Goal: Browse casually: Explore the website without a specific task or goal

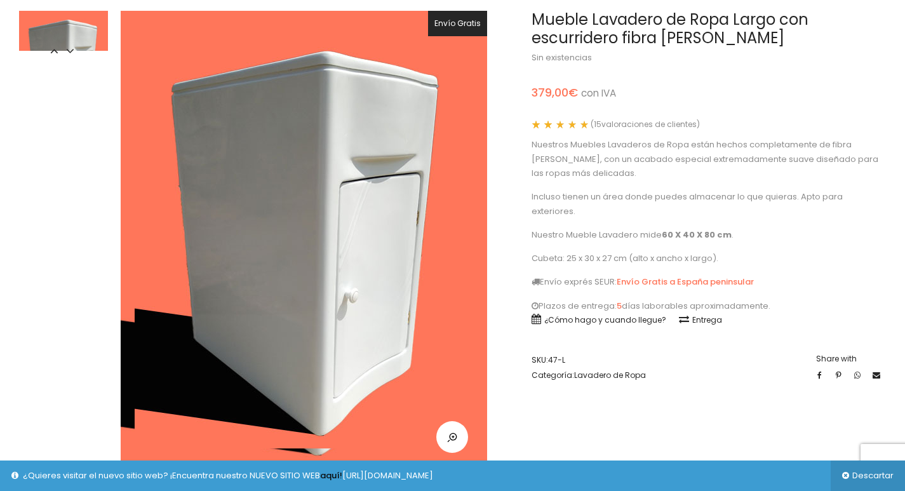
scroll to position [127, 0]
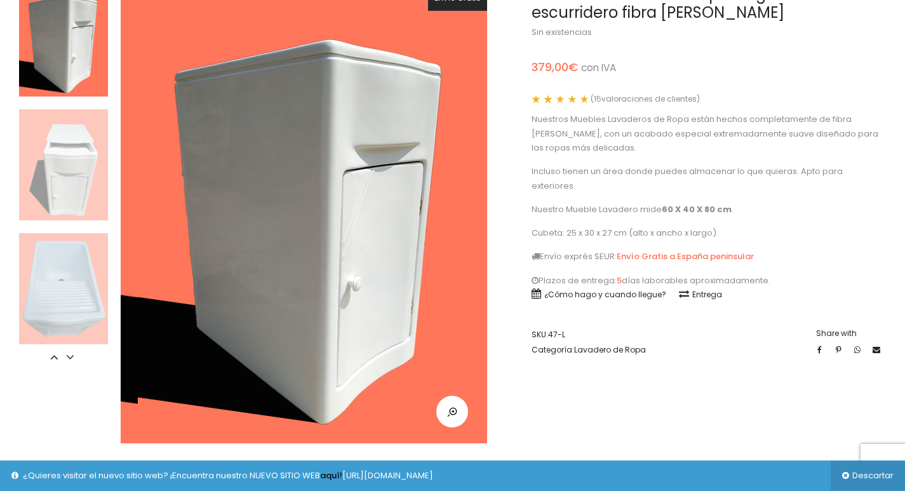
click at [416, 330] on img at bounding box center [311, 221] width 346 height 432
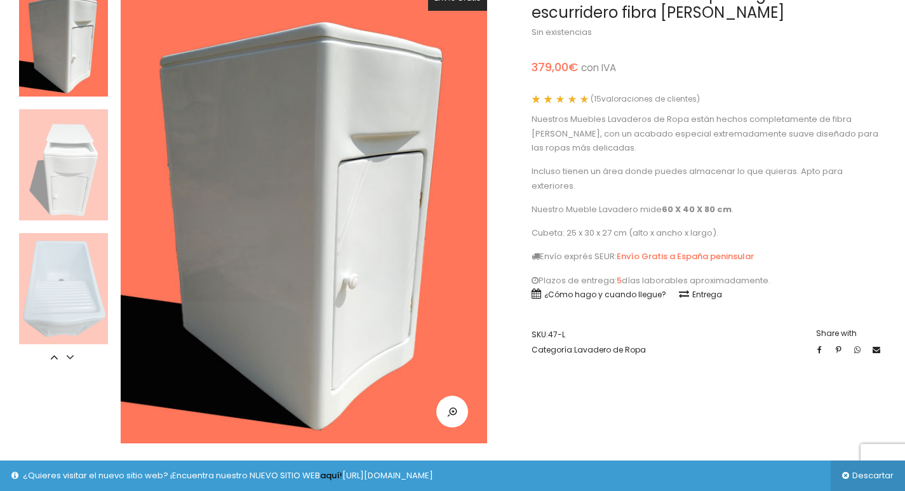
click at [39, 167] on img at bounding box center [63, 164] width 89 height 111
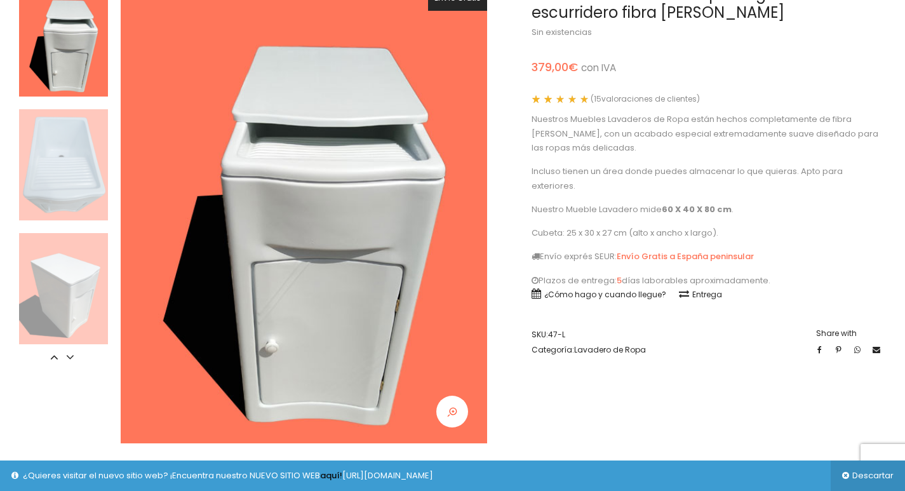
click at [457, 419] on link at bounding box center [452, 412] width 32 height 32
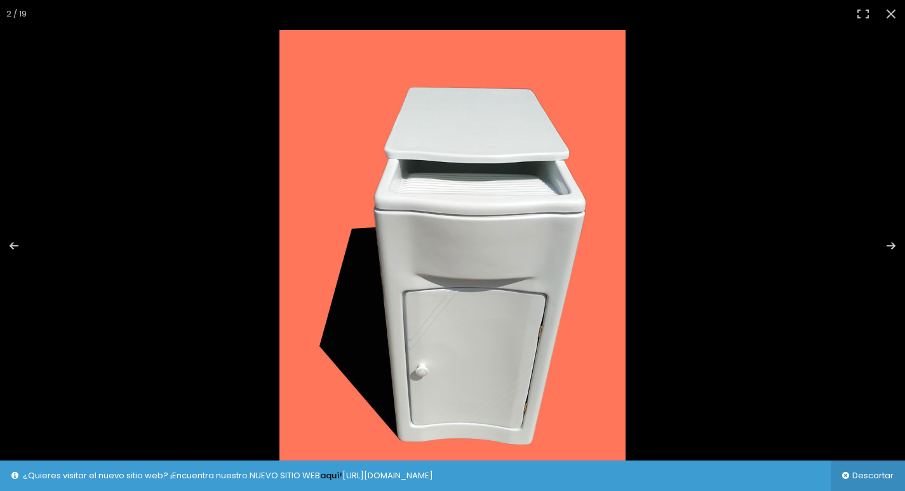
click at [460, 367] on img at bounding box center [452, 246] width 346 height 432
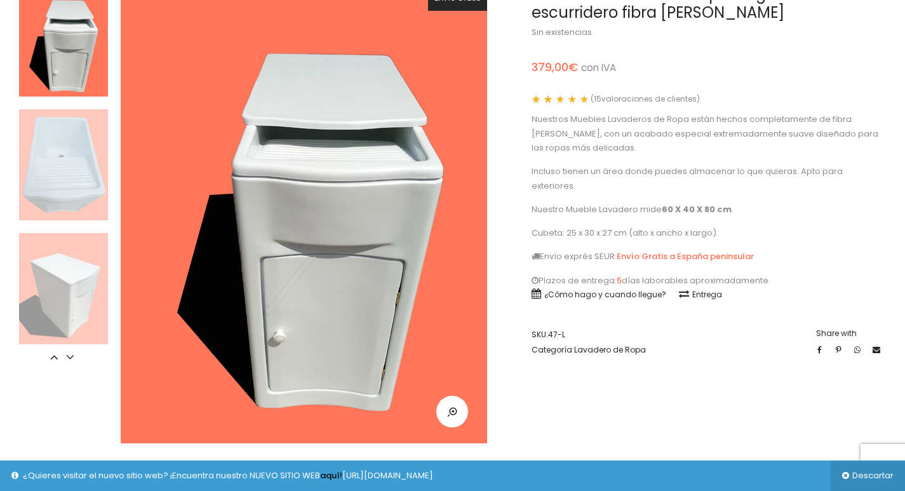
click at [414, 175] on img at bounding box center [310, 212] width 346 height 432
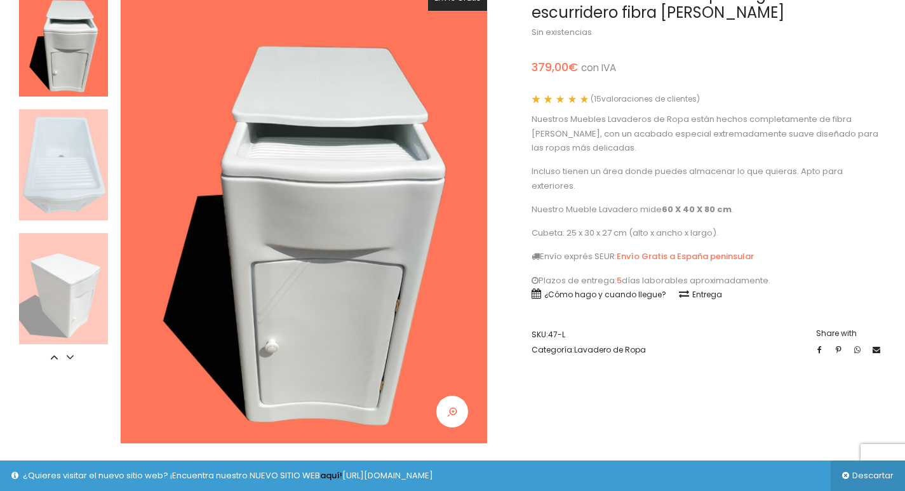
click at [459, 413] on link at bounding box center [452, 412] width 32 height 32
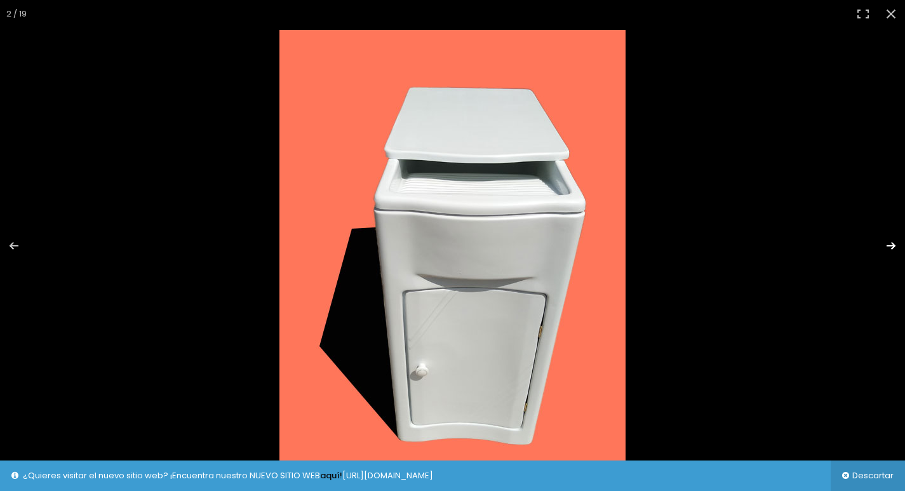
click at [891, 239] on button "Siguiente (flecha derecha)" at bounding box center [883, 246] width 44 height 64
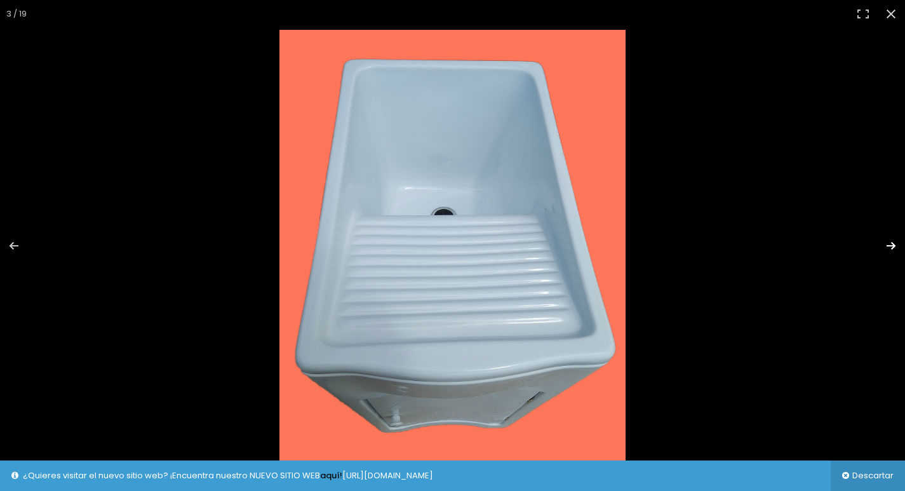
click at [891, 239] on button "Siguiente (flecha derecha)" at bounding box center [883, 246] width 44 height 64
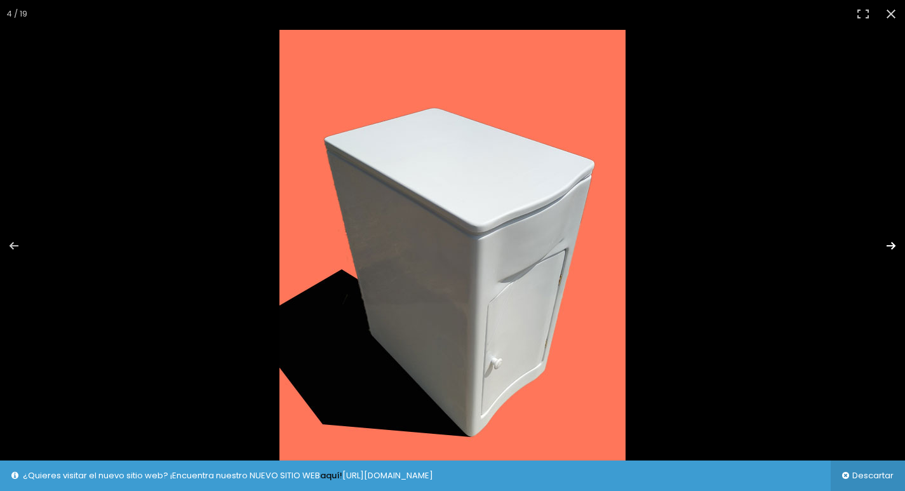
click at [891, 239] on button "Siguiente (flecha derecha)" at bounding box center [883, 246] width 44 height 64
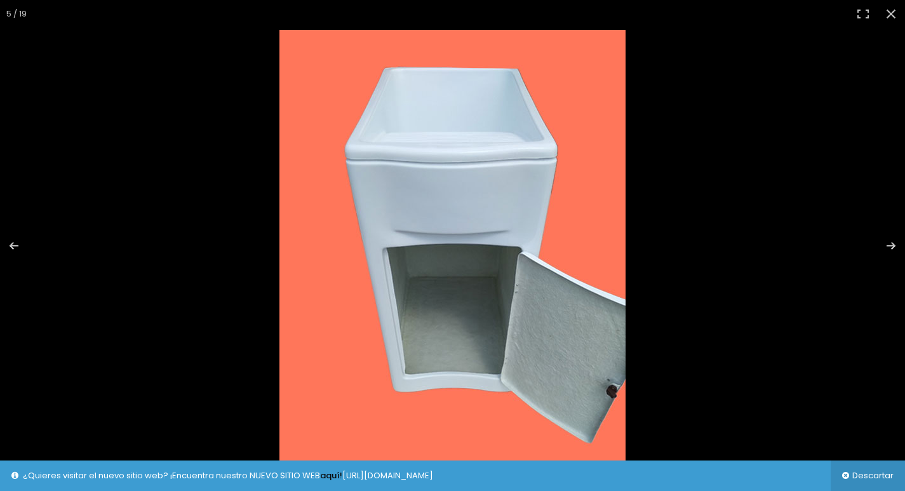
click at [541, 368] on img at bounding box center [452, 246] width 346 height 432
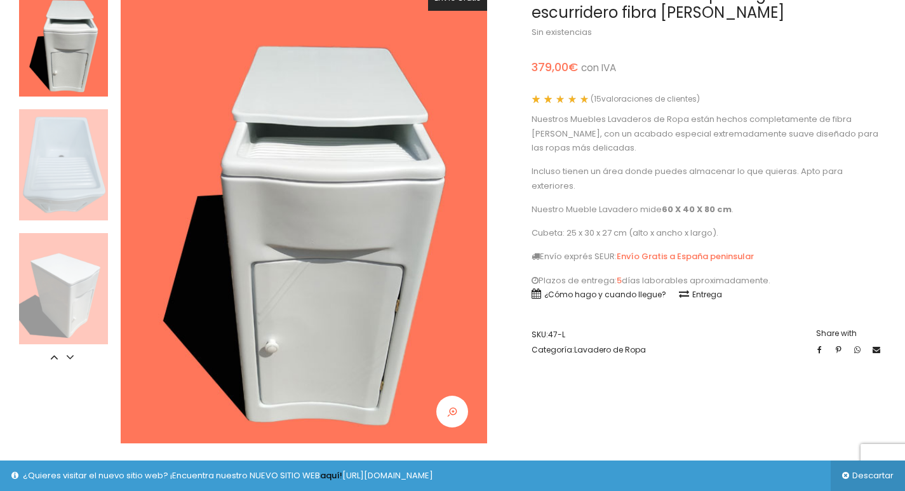
click at [451, 412] on icon at bounding box center [452, 412] width 10 height 10
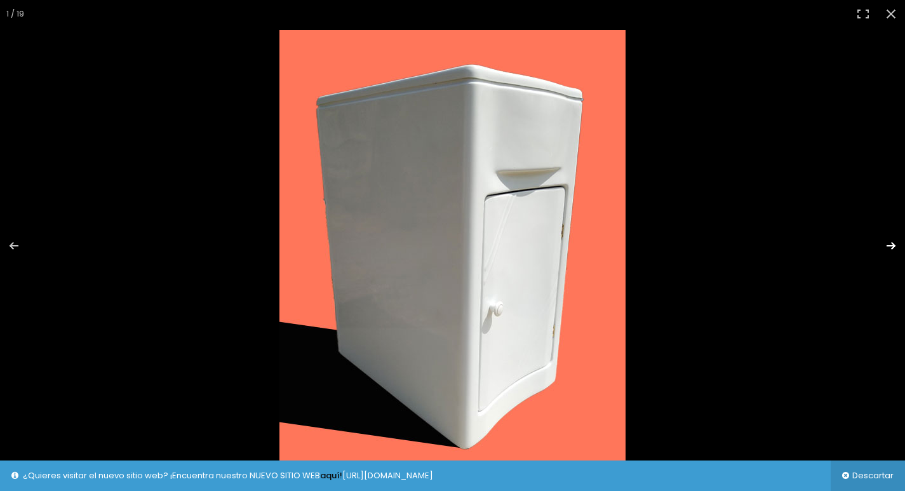
click at [888, 240] on button "Siguiente (flecha derecha)" at bounding box center [883, 246] width 44 height 64
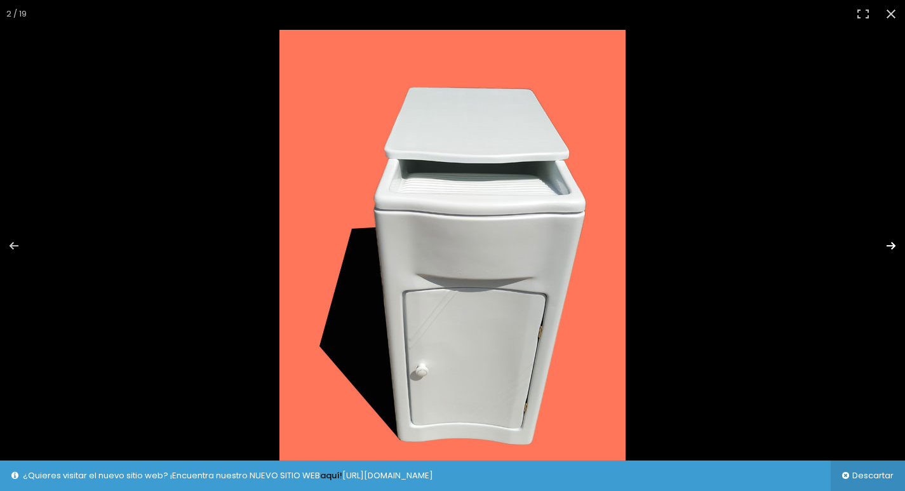
click at [888, 240] on button "Siguiente (flecha derecha)" at bounding box center [883, 246] width 44 height 64
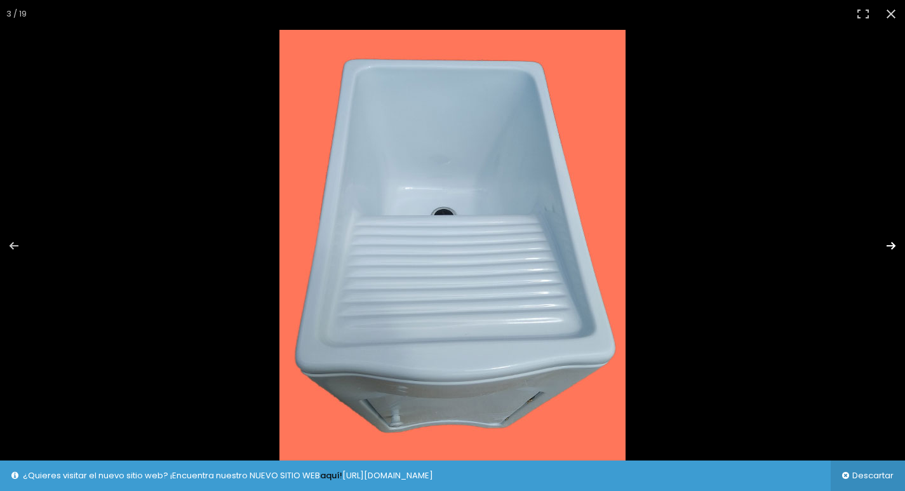
click at [888, 240] on button "Siguiente (flecha derecha)" at bounding box center [883, 246] width 44 height 64
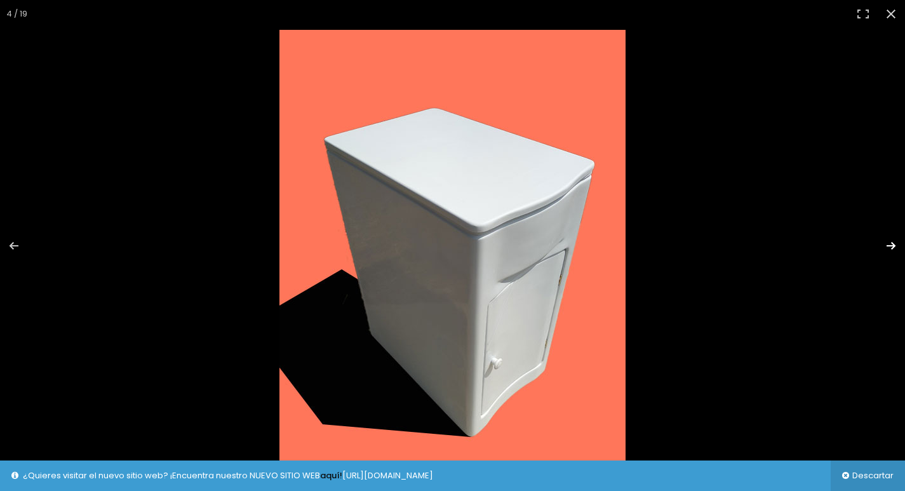
click at [888, 240] on button "Siguiente (flecha derecha)" at bounding box center [883, 246] width 44 height 64
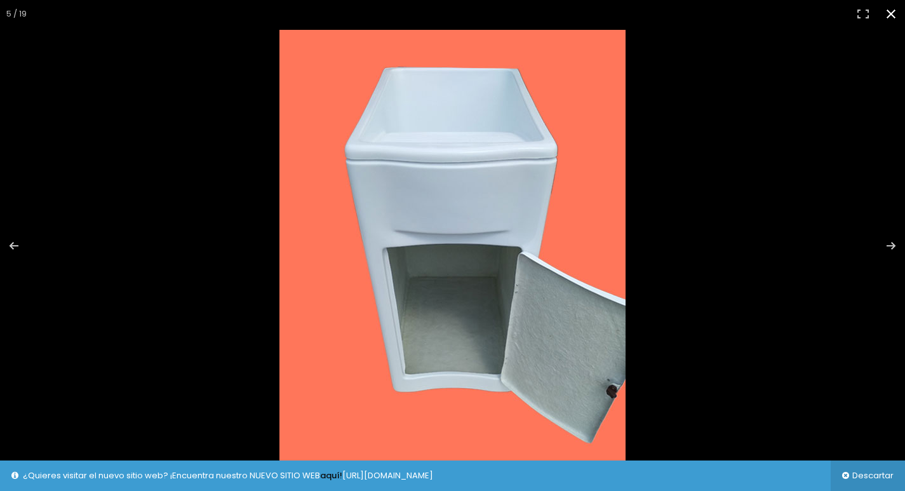
click at [896, 17] on button "Cerrar (Esc)" at bounding box center [891, 14] width 28 height 28
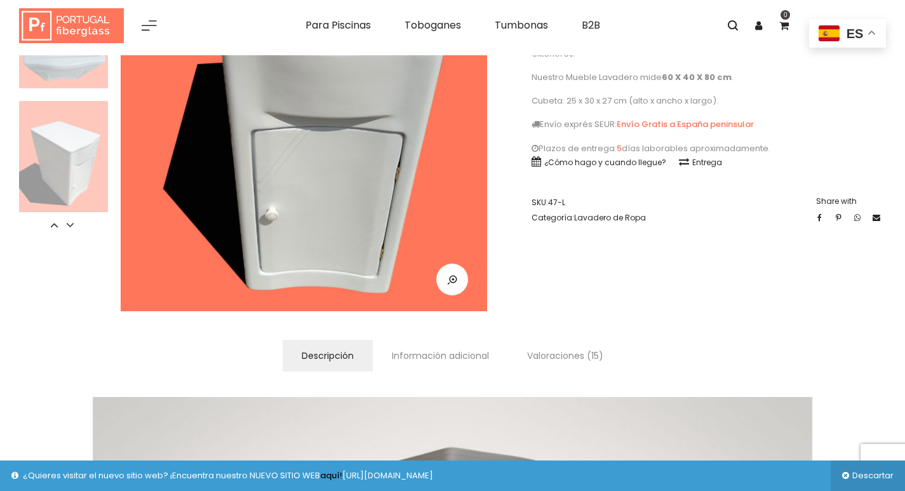
scroll to position [191, 0]
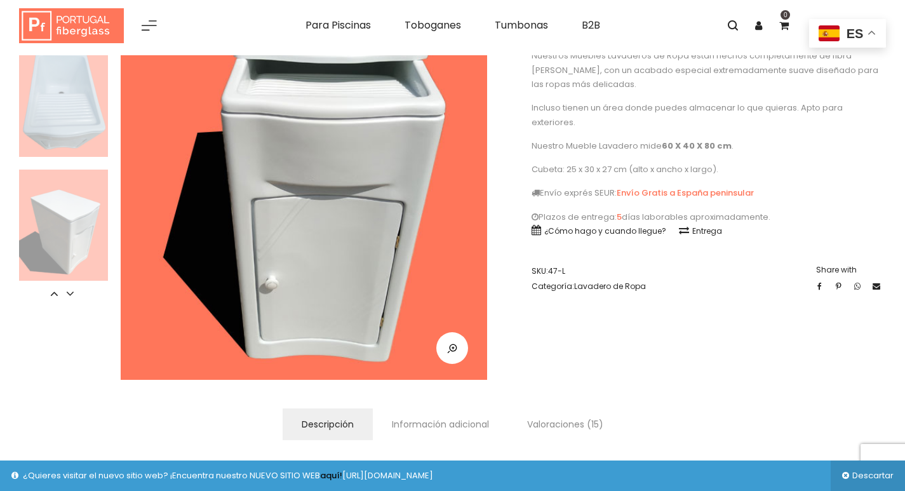
click at [658, 345] on div "Envío Gratis Más vendido Mueble Lavadero de Ropa Largo con escurridero fibra [P…" at bounding box center [453, 165] width 886 height 487
click at [465, 357] on link at bounding box center [452, 348] width 32 height 32
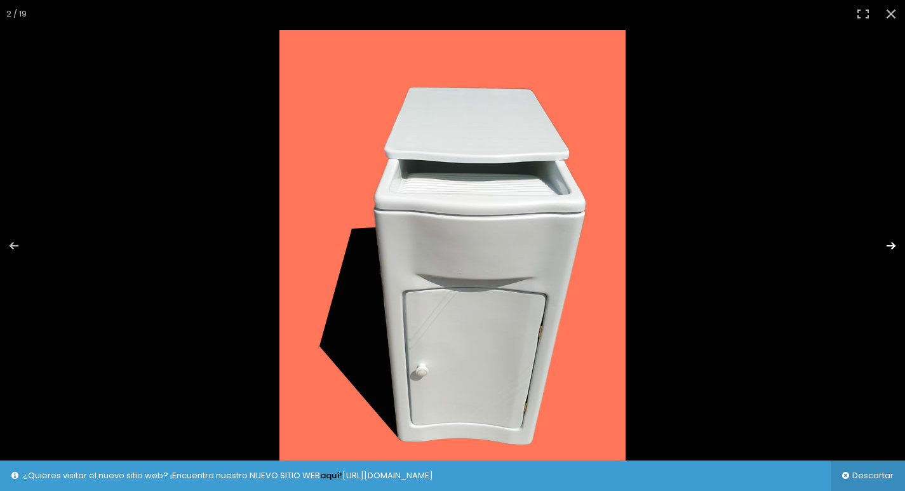
click at [897, 247] on button "Siguiente (flecha derecha)" at bounding box center [883, 246] width 44 height 64
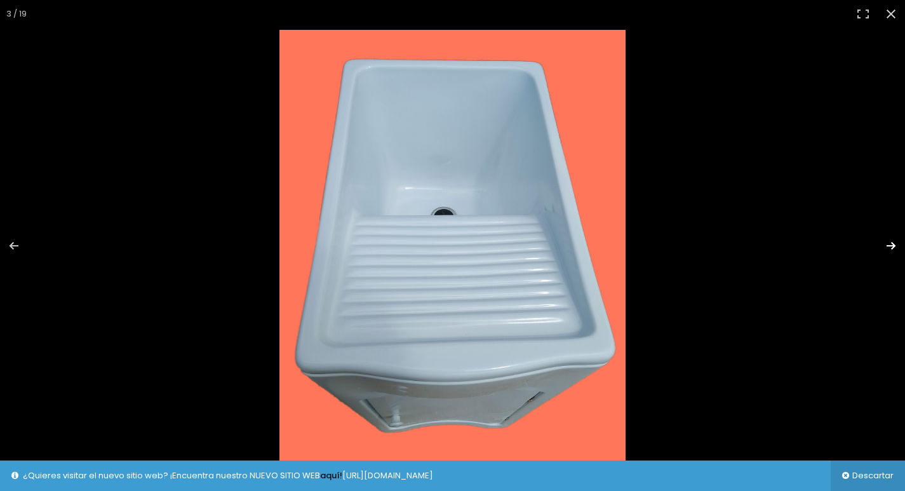
click at [897, 247] on button "Siguiente (flecha derecha)" at bounding box center [883, 246] width 44 height 64
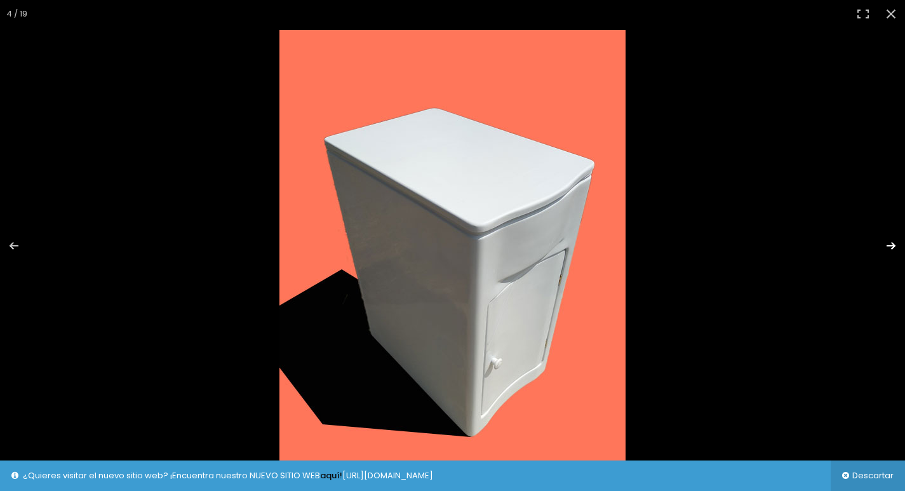
click at [897, 247] on button "Siguiente (flecha derecha)" at bounding box center [883, 246] width 44 height 64
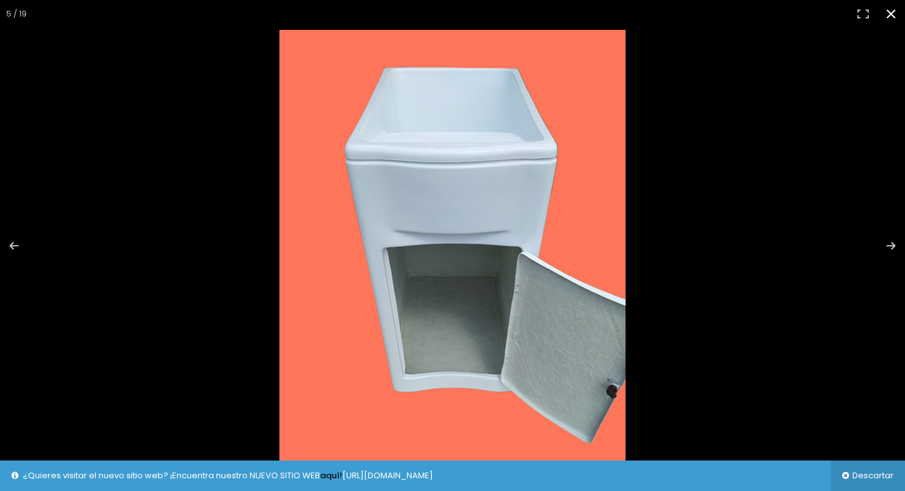
click at [894, 15] on button "Cerrar (Esc)" at bounding box center [891, 14] width 28 height 28
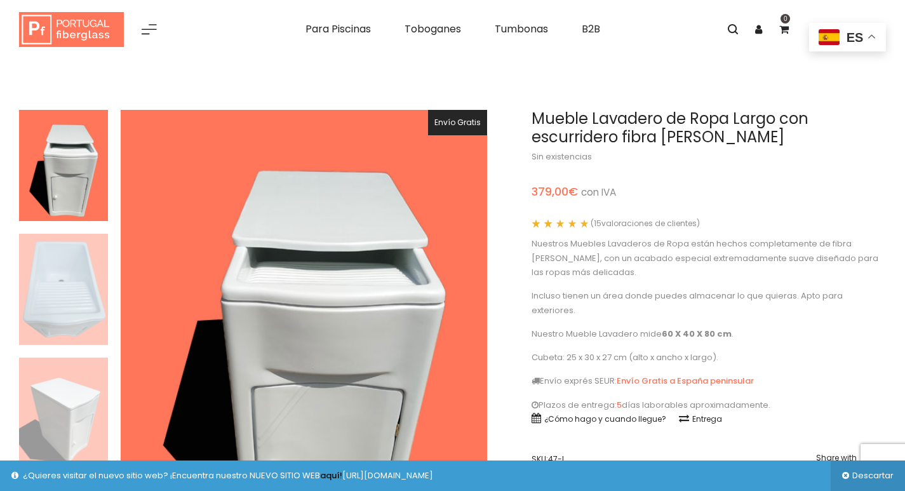
scroll to position [0, 0]
